Goal: Obtain resource: Download file/media

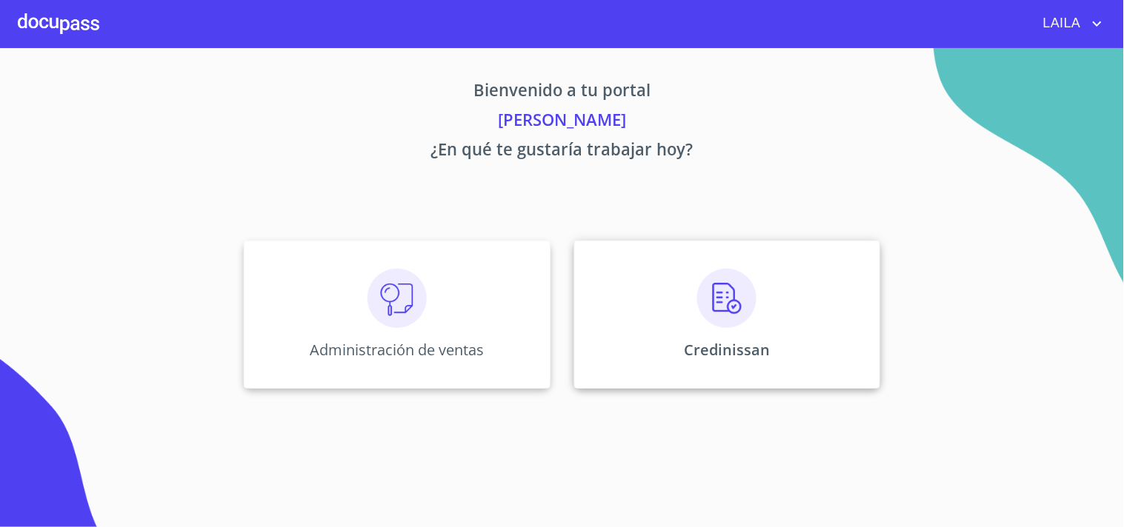
click at [709, 290] on img at bounding box center [726, 298] width 59 height 59
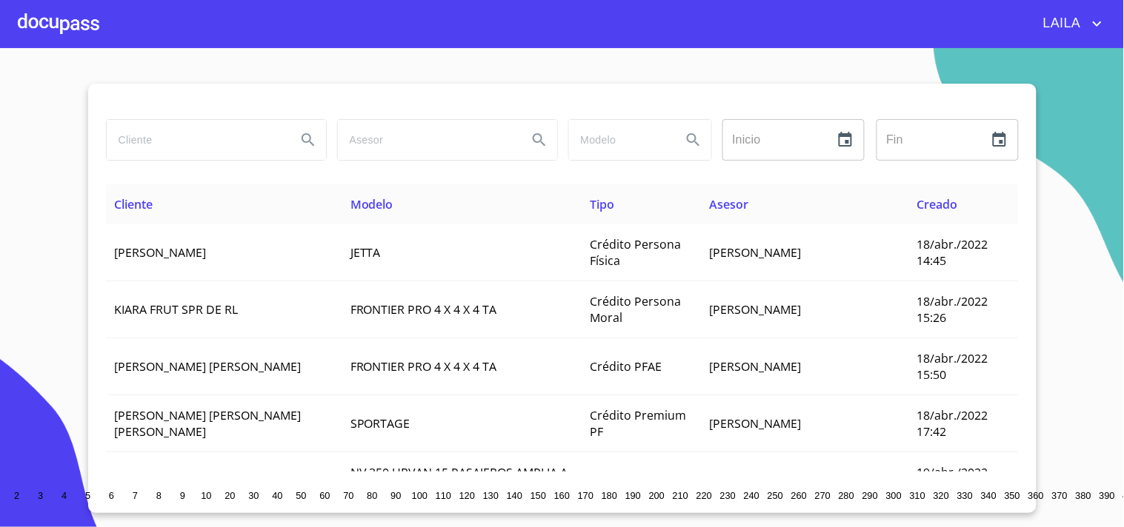
click at [204, 156] on input "search" at bounding box center [196, 140] width 178 height 40
type input "AGUILERA ESPIRITU"
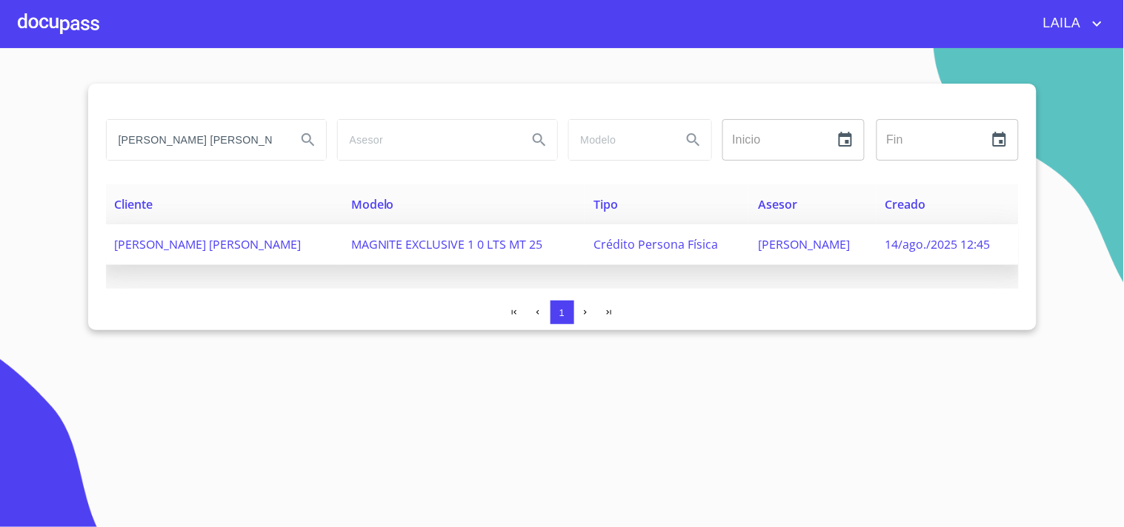
click at [495, 244] on span "MAGNITE EXCLUSIVE 1 0 LTS MT 25" at bounding box center [447, 244] width 192 height 16
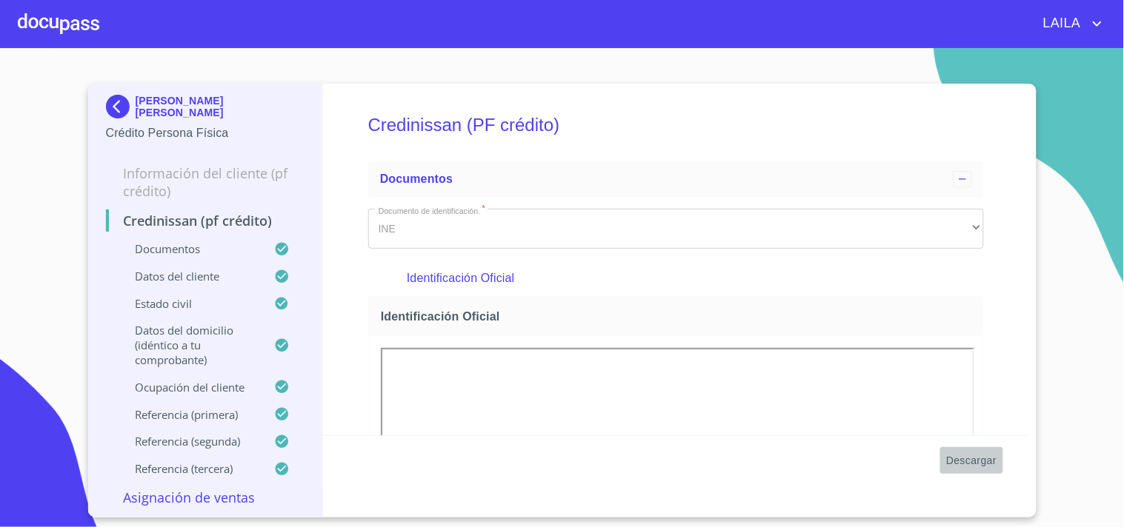
click at [956, 454] on span "Descargar" at bounding box center [971, 461] width 50 height 19
click at [86, 31] on div at bounding box center [58, 23] width 81 height 47
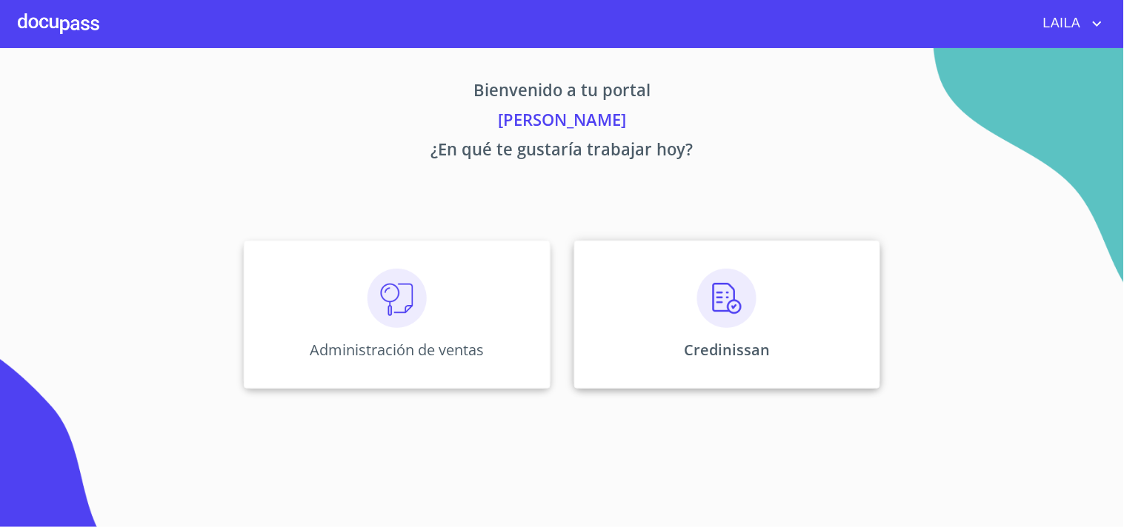
click at [710, 281] on img at bounding box center [726, 298] width 59 height 59
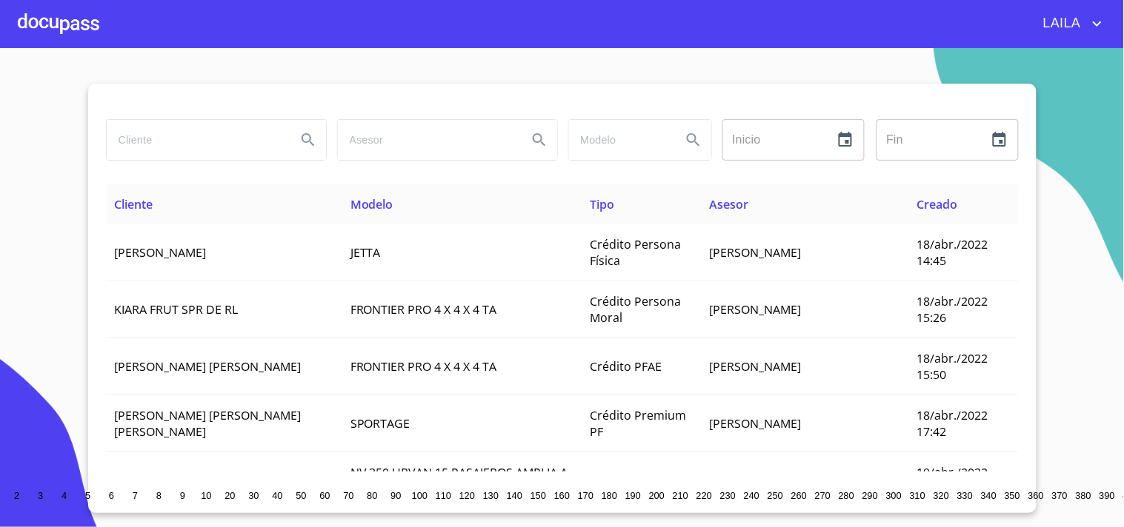
click at [248, 141] on input "search" at bounding box center [196, 140] width 178 height 40
type input "RODRIGUEZ MADRIGAL"
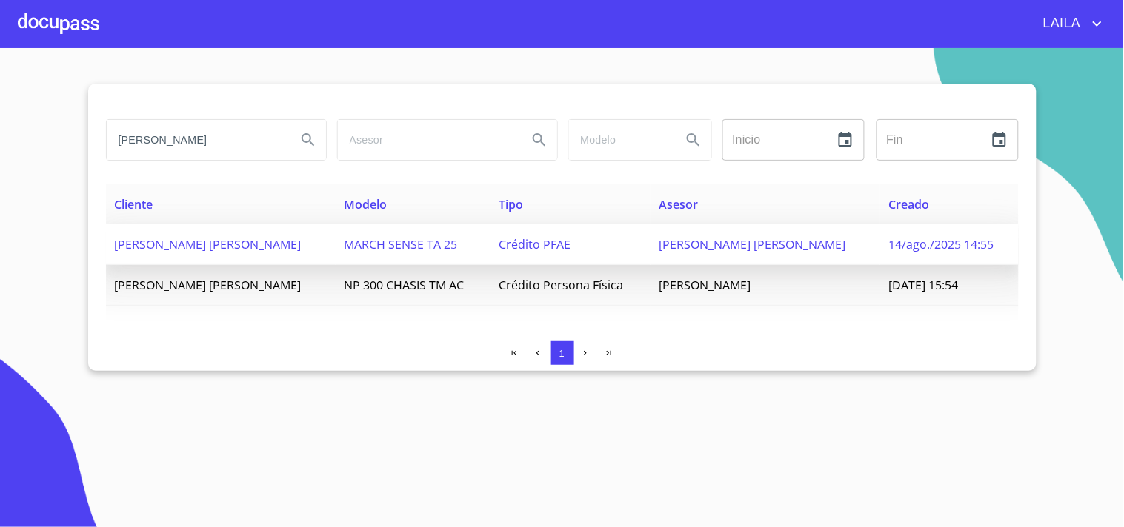
click at [250, 244] on span "HECTOR MANUEL RODRIGUEZ MADRIGAL" at bounding box center [208, 244] width 187 height 16
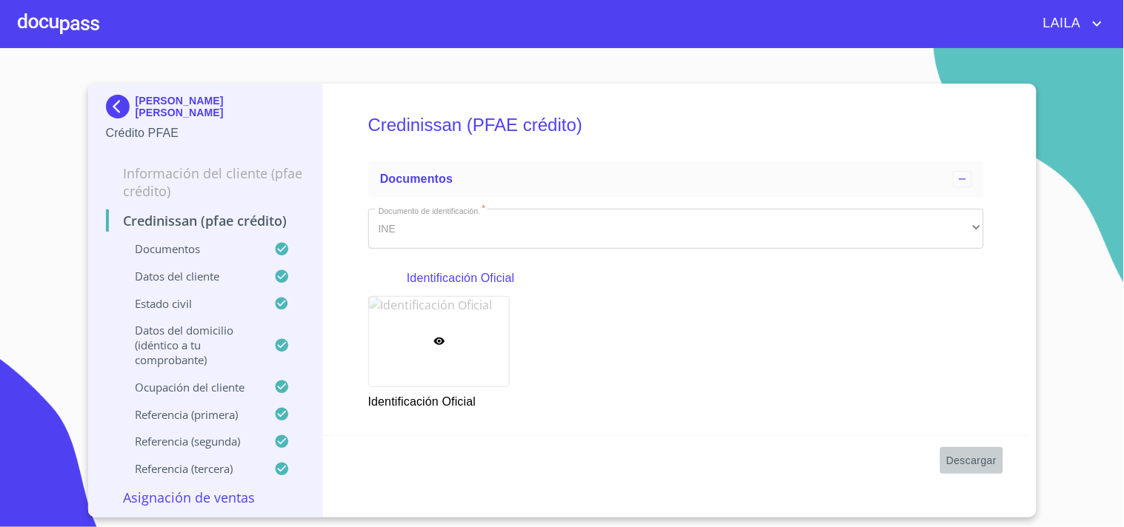
click at [954, 459] on span "Descargar" at bounding box center [971, 461] width 50 height 19
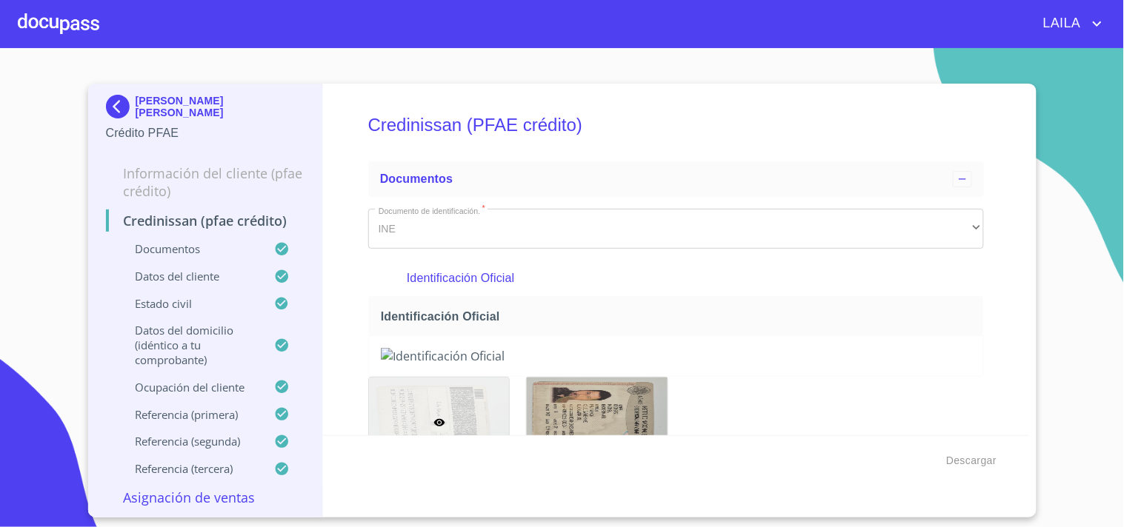
click at [91, 32] on div at bounding box center [58, 23] width 81 height 47
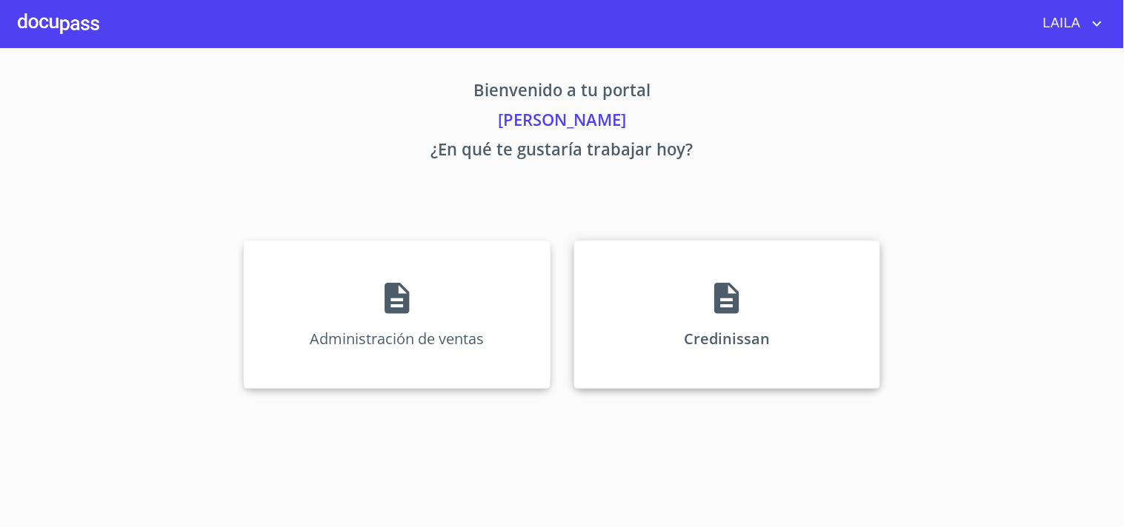
click at [679, 296] on div "Credinissan" at bounding box center [727, 315] width 306 height 148
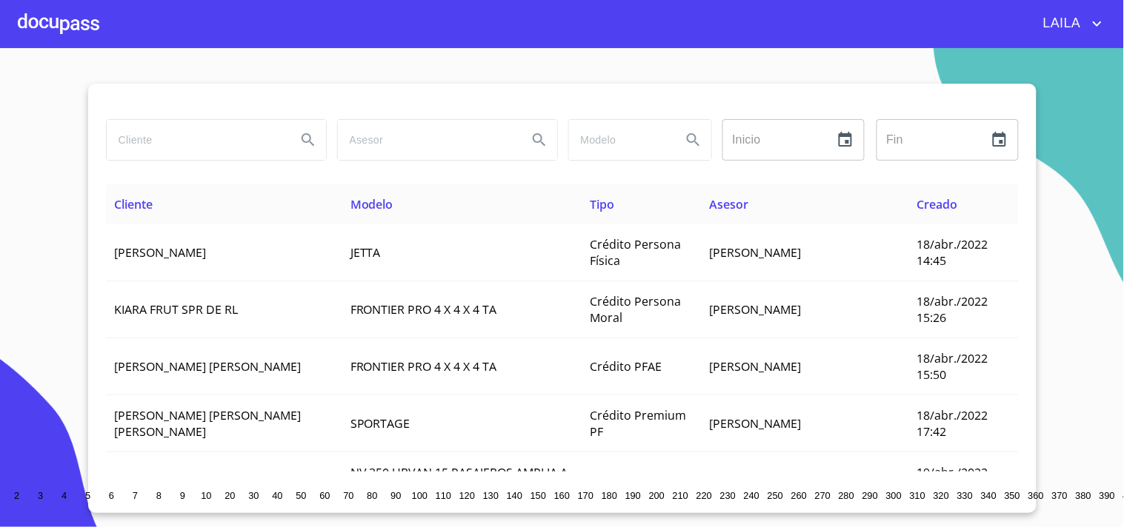
click at [243, 135] on input "search" at bounding box center [196, 140] width 178 height 40
type input "ARROYO GUARDADO"
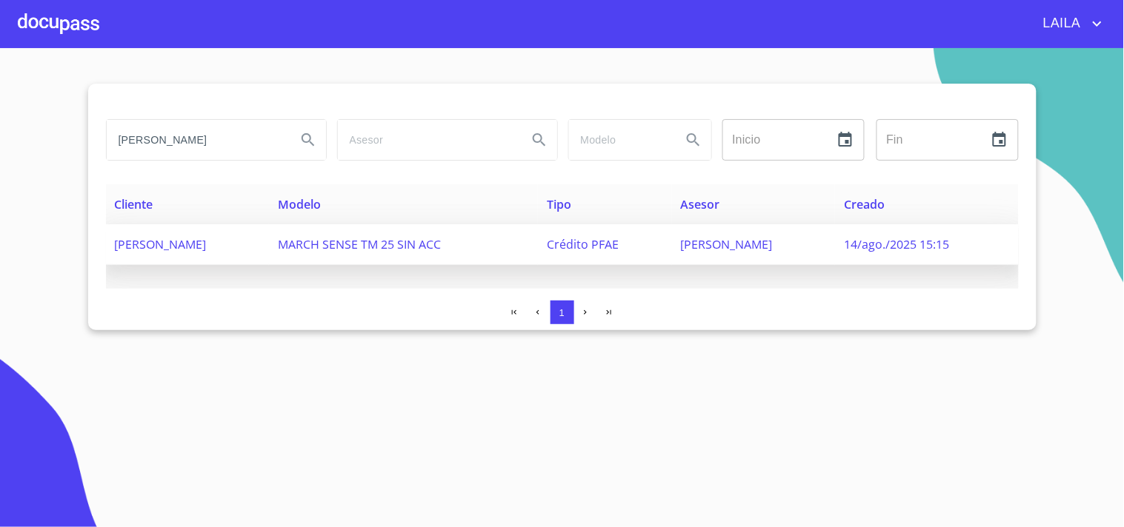
click at [207, 244] on span "[PERSON_NAME]" at bounding box center [161, 244] width 92 height 16
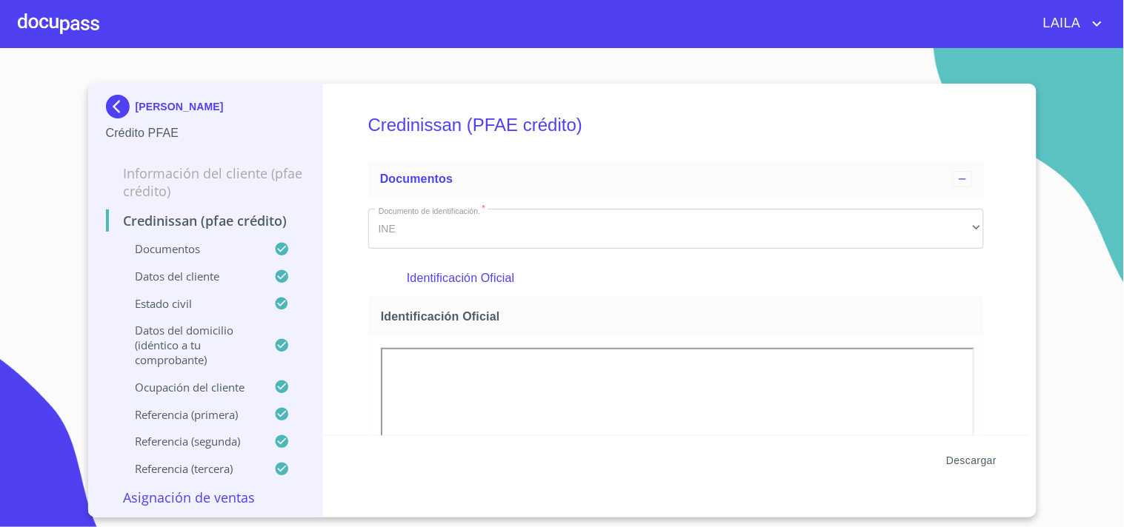
click at [983, 462] on span "Descargar" at bounding box center [971, 461] width 50 height 19
